Goal: Task Accomplishment & Management: Complete application form

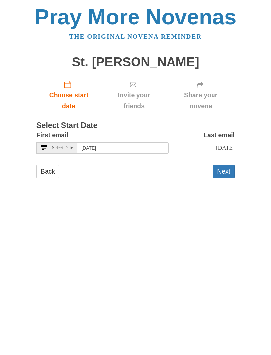
click at [221, 167] on button "Next" at bounding box center [224, 172] width 22 height 14
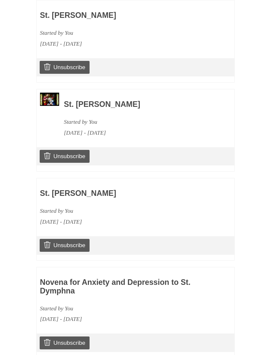
scroll to position [330, 0]
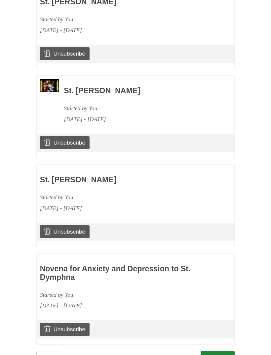
click at [217, 351] on link "Continue" at bounding box center [218, 358] width 34 height 14
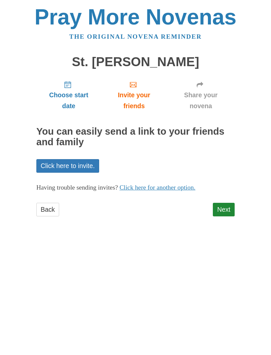
click at [223, 203] on link "Next" at bounding box center [224, 210] width 22 height 14
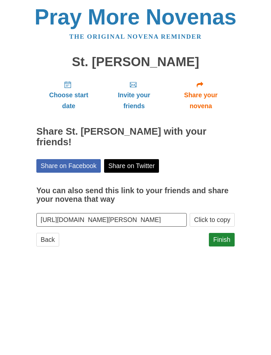
click at [223, 233] on link "Finish" at bounding box center [222, 240] width 26 height 14
